Goal: Task Accomplishment & Management: Complete application form

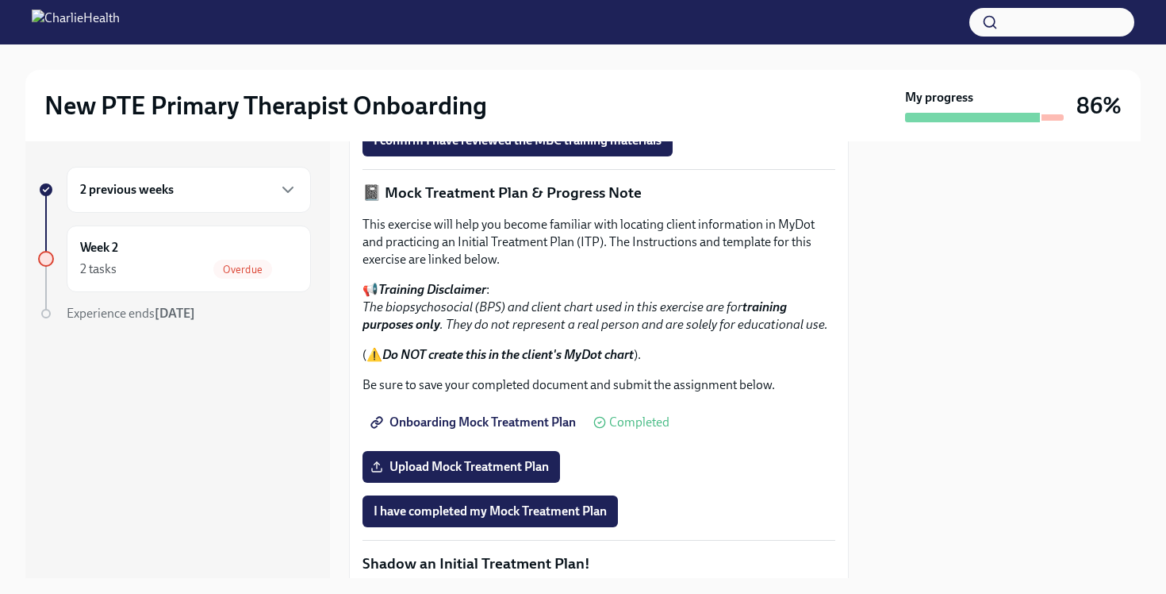
scroll to position [1089, 0]
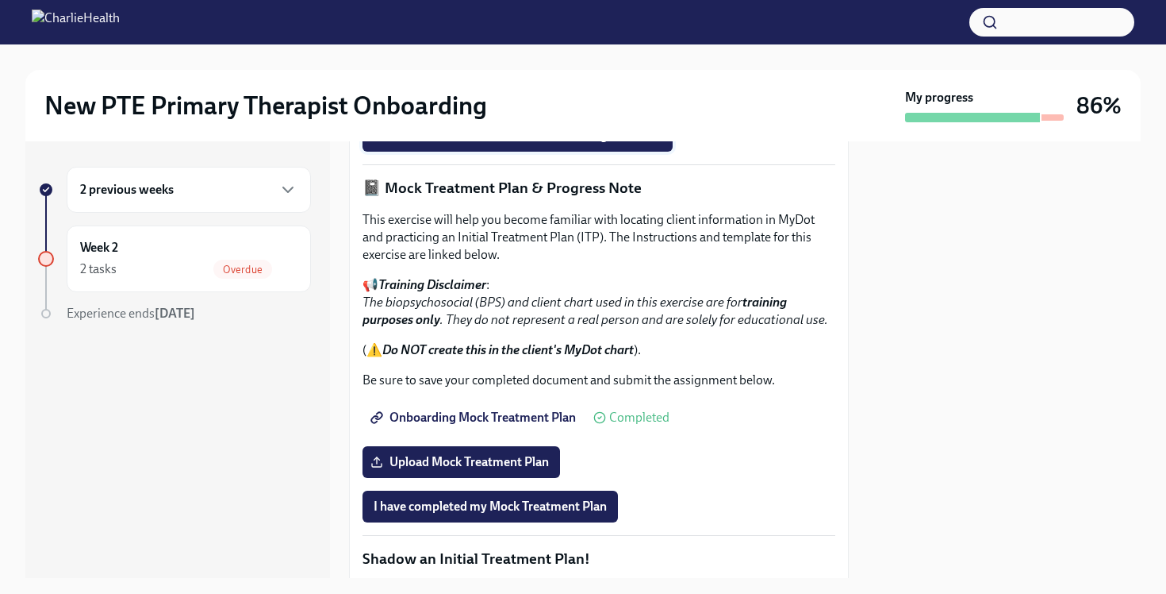
click at [559, 144] on span "I confirm I have reviewed the MBC training materials" at bounding box center [518, 136] width 288 height 16
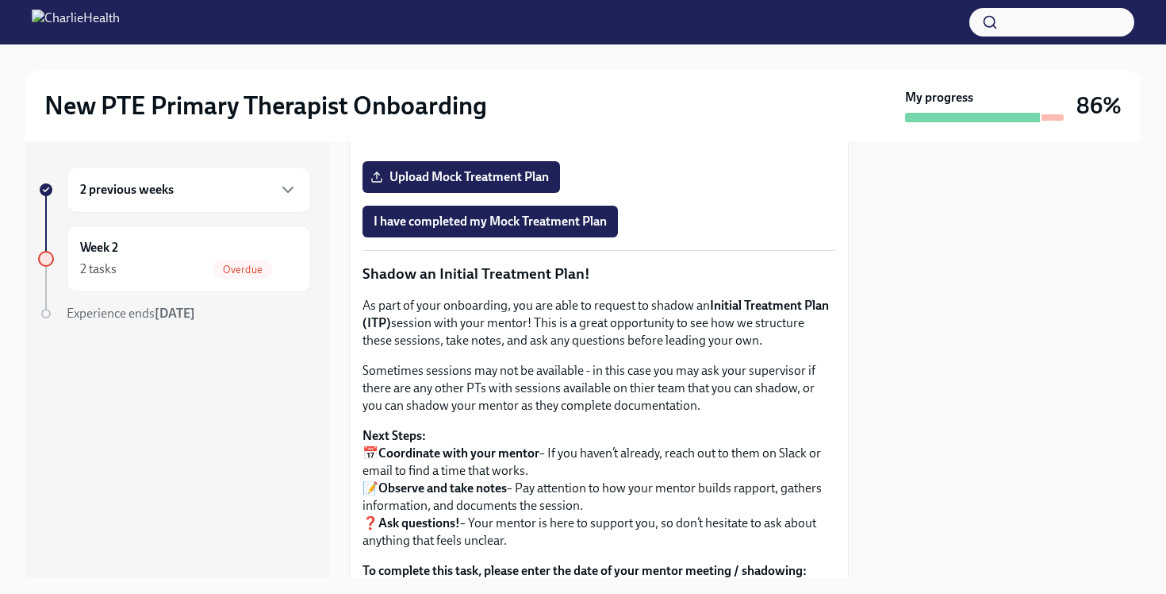
scroll to position [1378, 0]
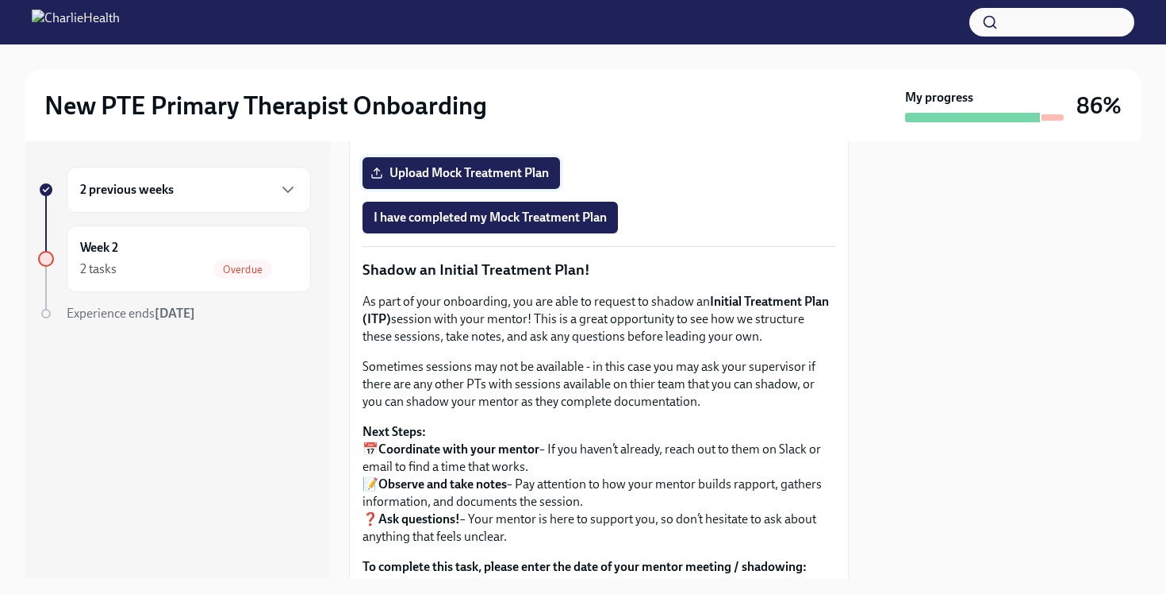
click at [505, 181] on span "Upload Mock Treatment Plan" at bounding box center [461, 173] width 175 height 16
click at [0, 0] on input "Upload Mock Treatment Plan" at bounding box center [0, 0] width 0 height 0
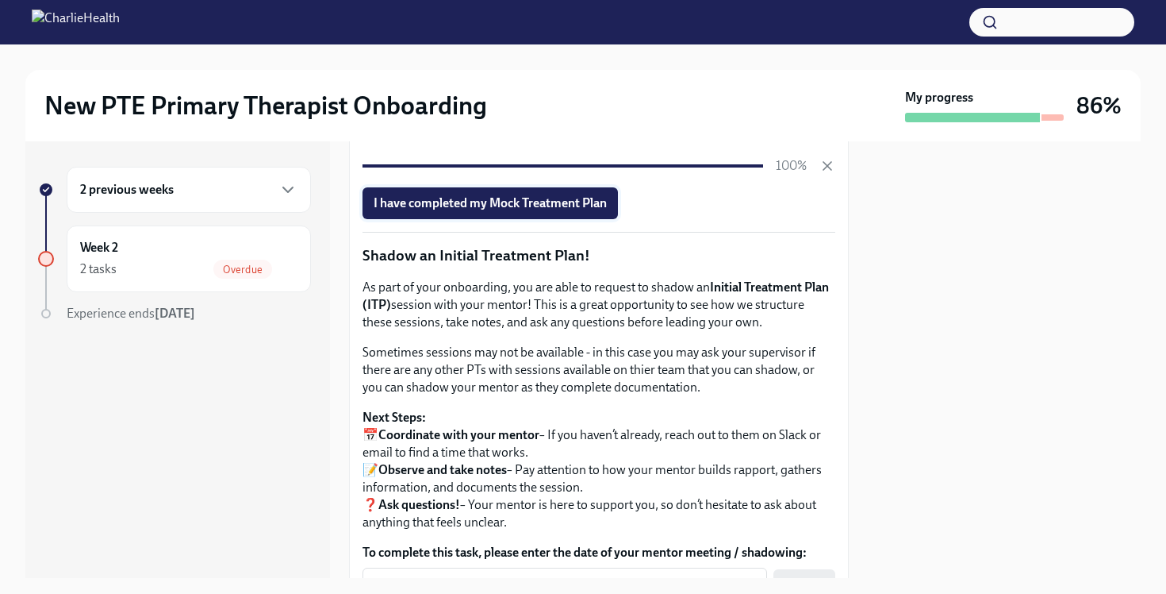
click at [580, 211] on span "I have completed my Mock Treatment Plan" at bounding box center [490, 203] width 233 height 16
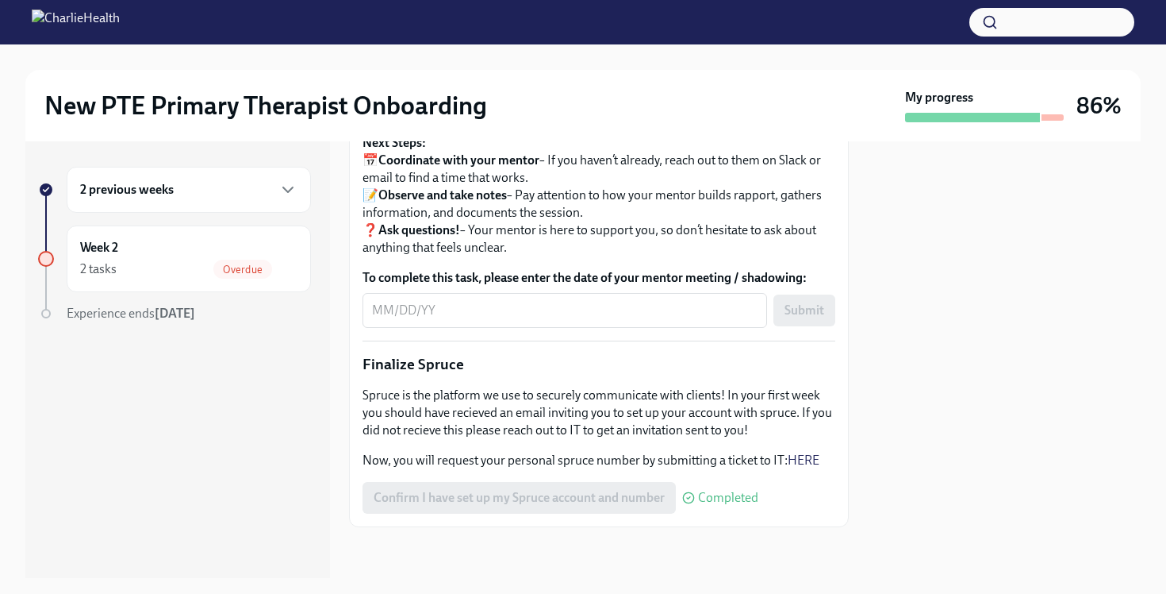
scroll to position [1600, 0]
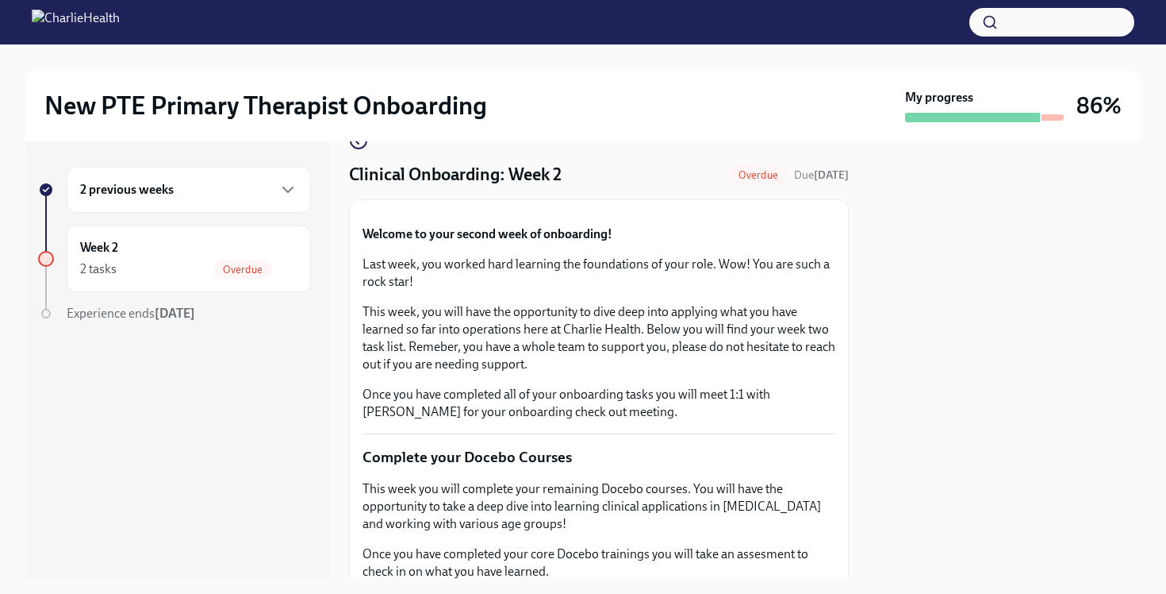
scroll to position [33, 0]
